Goal: Transaction & Acquisition: Obtain resource

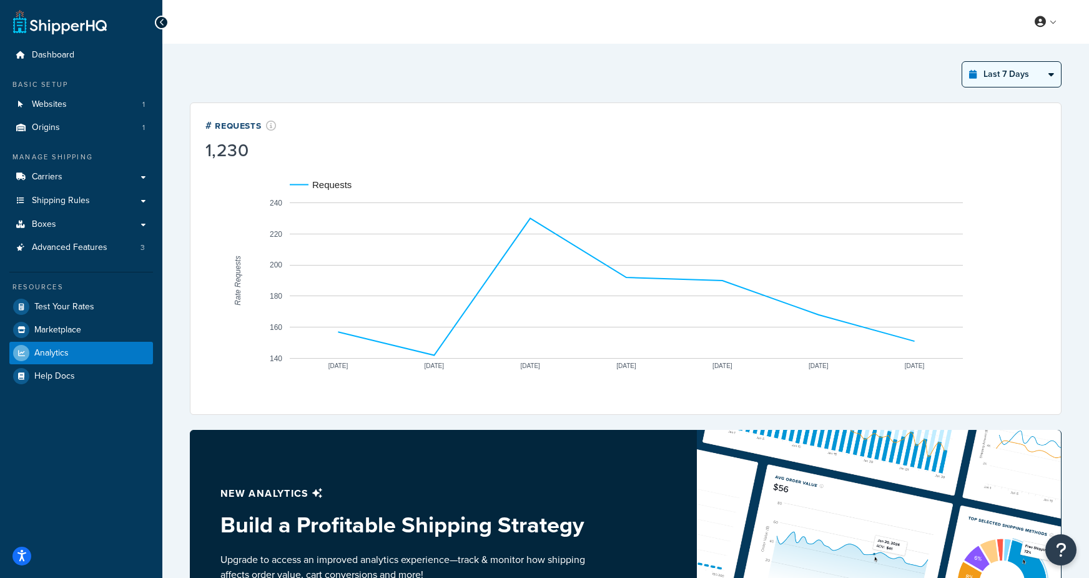
click at [1050, 79] on select "Last 24 Hours Last 7 Days Last 30 Days Last 3 Months Last 6 Months Last 12 Mont…" at bounding box center [1011, 74] width 99 height 25
select select "last_year"
click at [963, 62] on select "Last 24 Hours Last 7 Days Last 30 Days Last 3 Months Last 6 Months Last 12 Mont…" at bounding box center [1011, 74] width 99 height 25
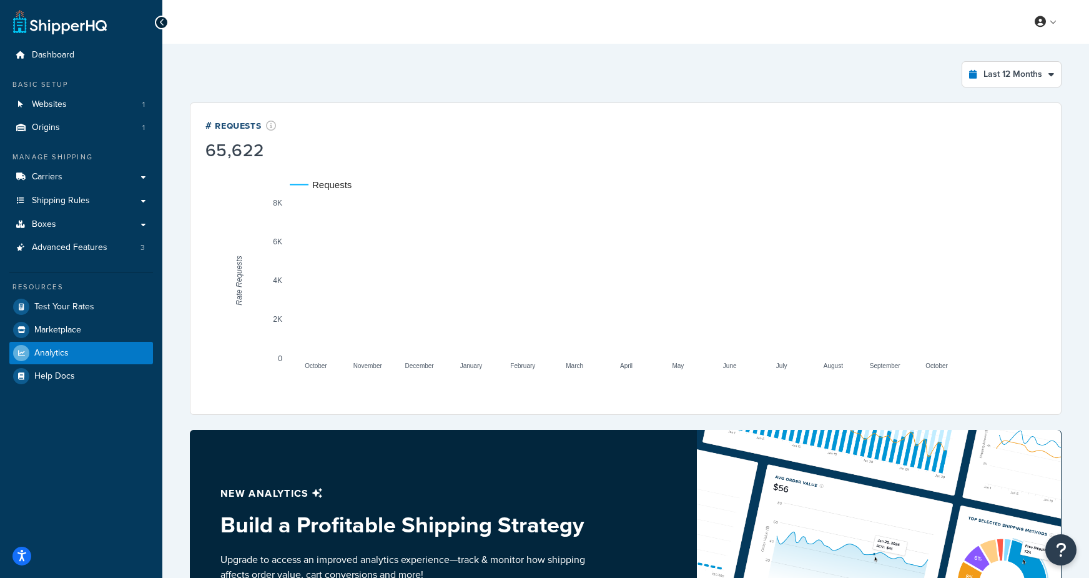
drag, startPoint x: 984, startPoint y: 70, endPoint x: 856, endPoint y: 2, distance: 145.0
click at [0, 0] on div "Dashboard Basic Setup Websites 1 Origins 1 Manage Shipping Carriers Carriers Al…" at bounding box center [544, 411] width 1089 height 822
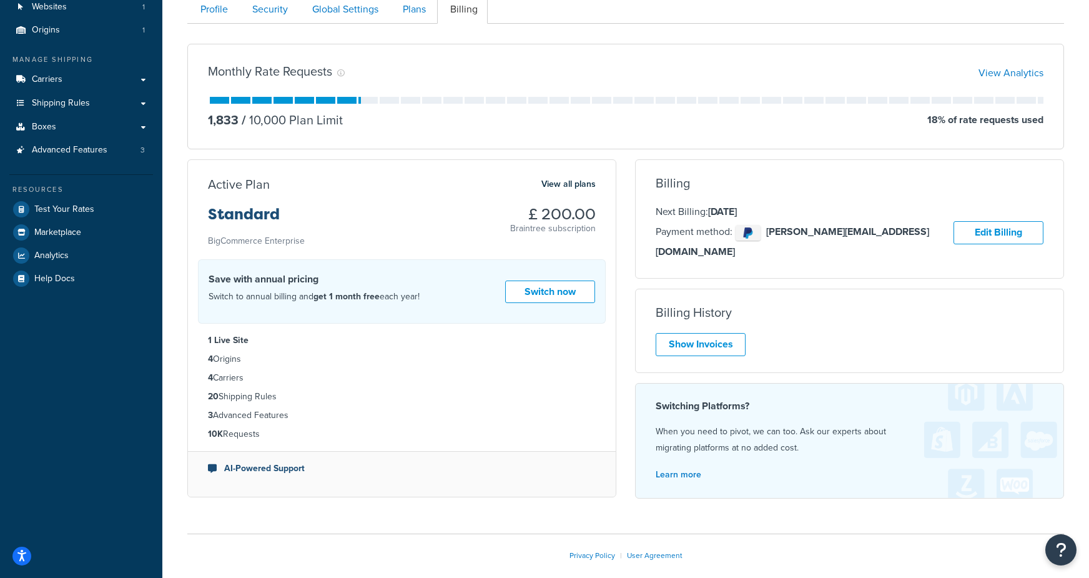
scroll to position [99, 0]
click at [719, 332] on link "Show Invoices" at bounding box center [701, 343] width 90 height 23
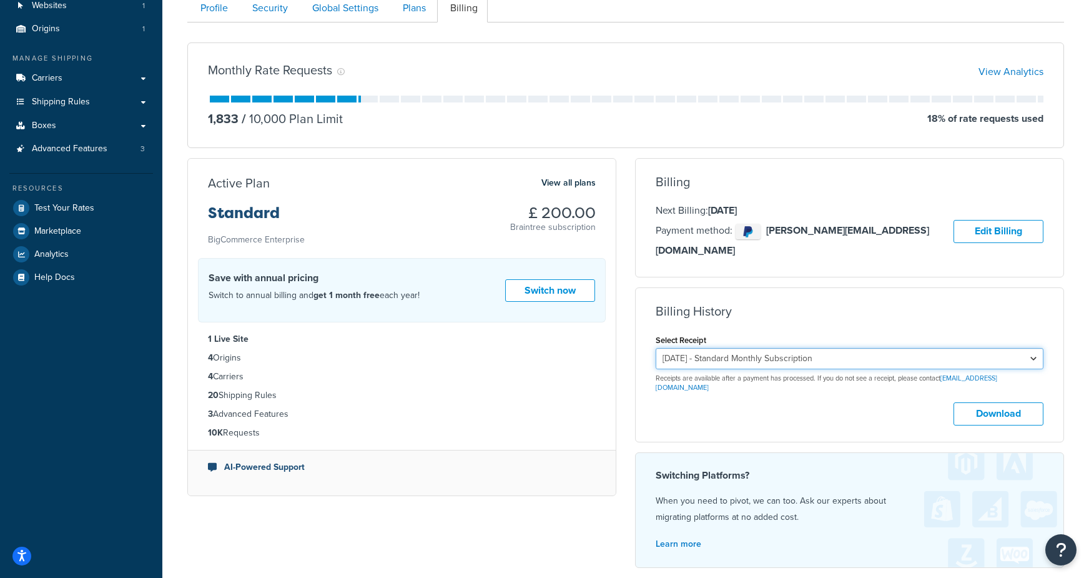
click at [735, 348] on select "September 21, 2025 - Standard Monthly Subscription August 21, 2025 - Standard M…" at bounding box center [850, 358] width 388 height 21
select select "62ttyc4s"
click at [656, 348] on select "September 21, 2025 - Standard Monthly Subscription August 21, 2025 - Standard M…" at bounding box center [850, 358] width 388 height 21
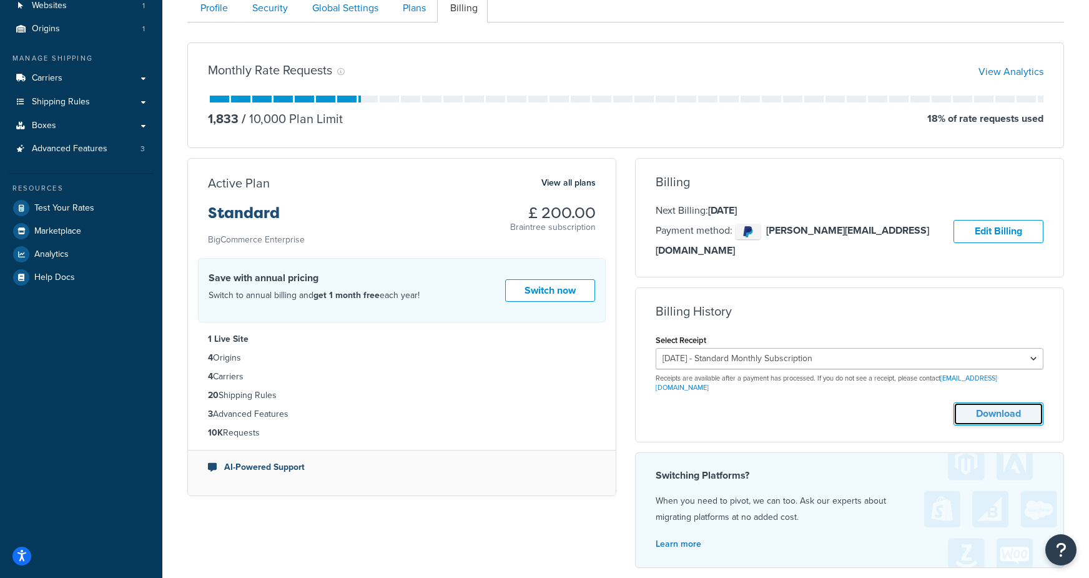
click at [994, 402] on button "Download" at bounding box center [999, 413] width 90 height 23
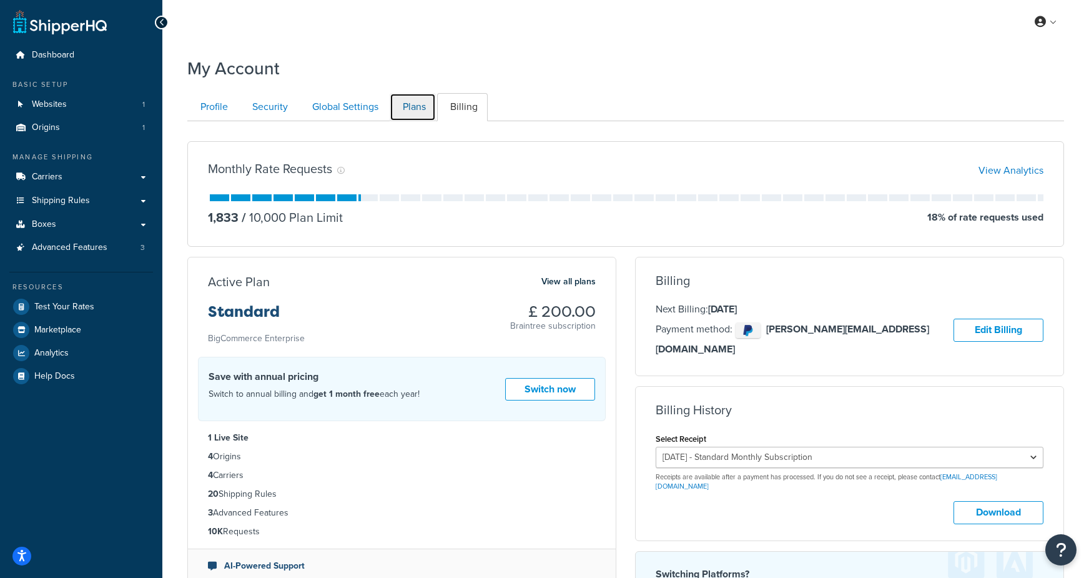
click at [430, 111] on link "Plans" at bounding box center [413, 107] width 46 height 28
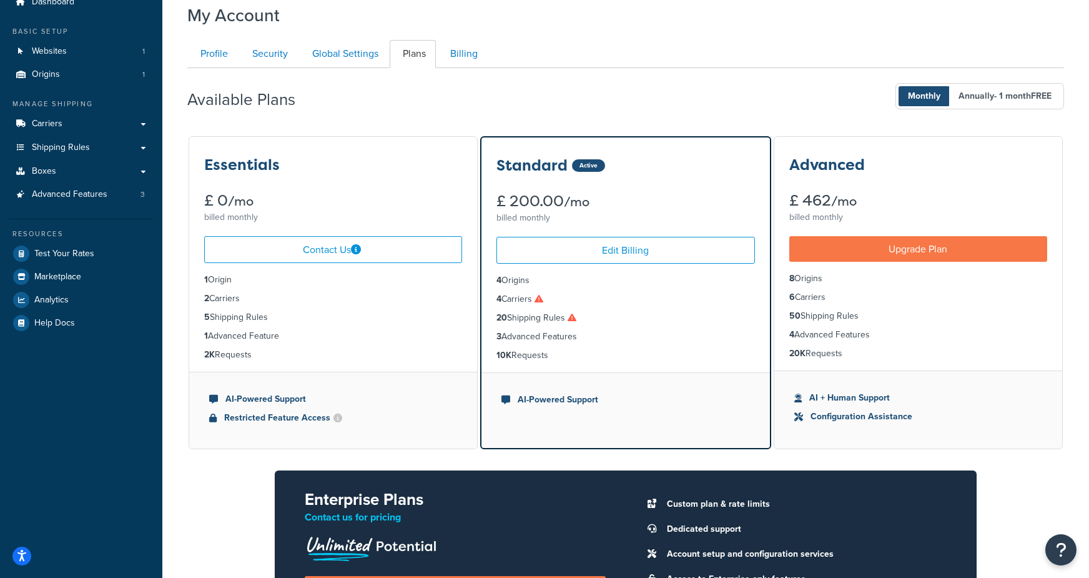
scroll to position [25, 0]
